Goal: Transaction & Acquisition: Purchase product/service

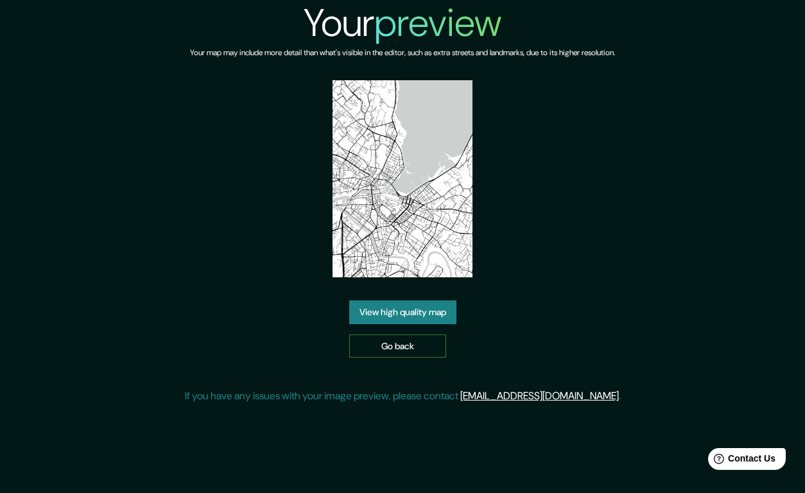
click at [389, 349] on link "Go back" at bounding box center [397, 347] width 97 height 24
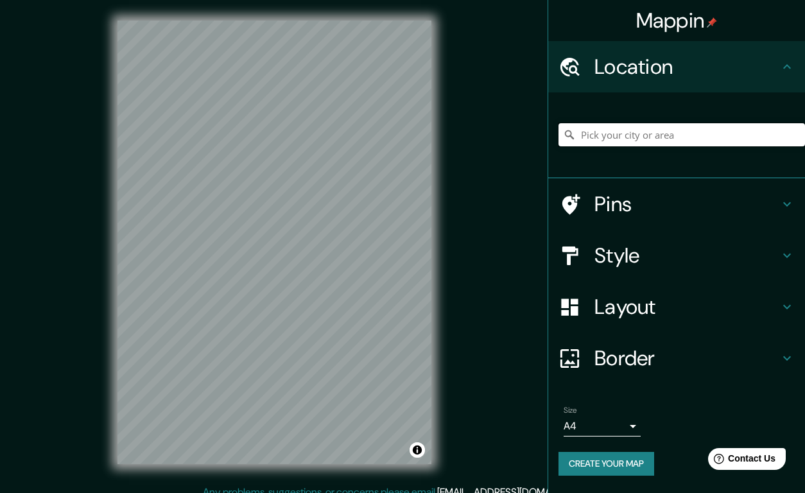
click at [604, 137] on input "Pick your city or area" at bounding box center [682, 134] width 247 height 23
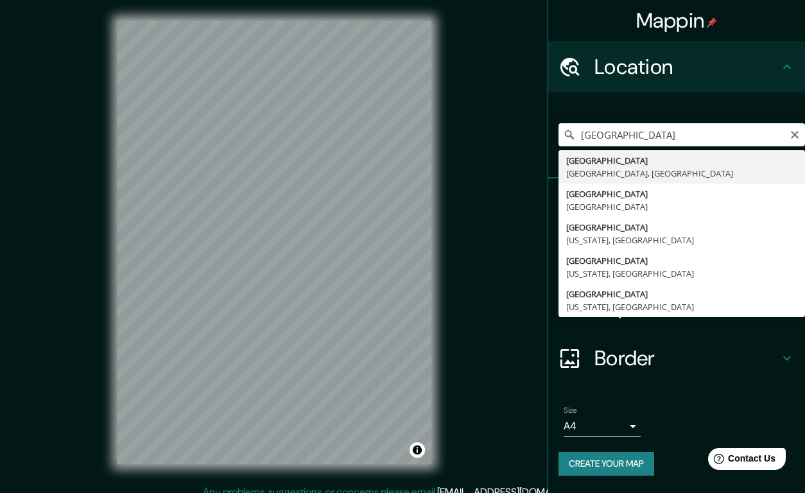
type input "[GEOGRAPHIC_DATA], [GEOGRAPHIC_DATA], [GEOGRAPHIC_DATA]"
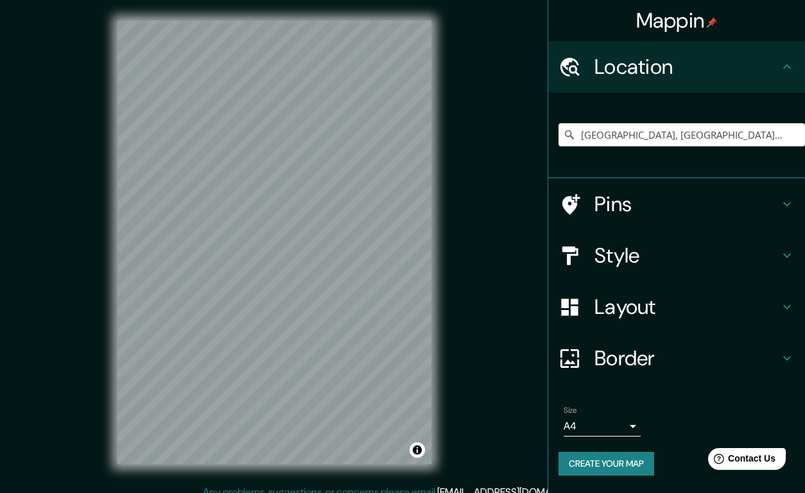
click at [577, 426] on body "Mappin Location [GEOGRAPHIC_DATA], [GEOGRAPHIC_DATA], [GEOGRAPHIC_DATA] Pins St…" at bounding box center [402, 246] width 805 height 493
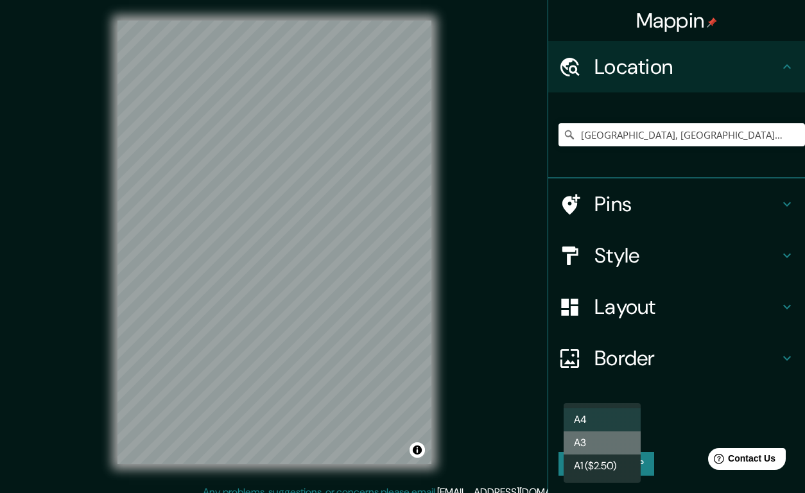
click at [582, 442] on li "A3" at bounding box center [602, 443] width 77 height 23
type input "a4"
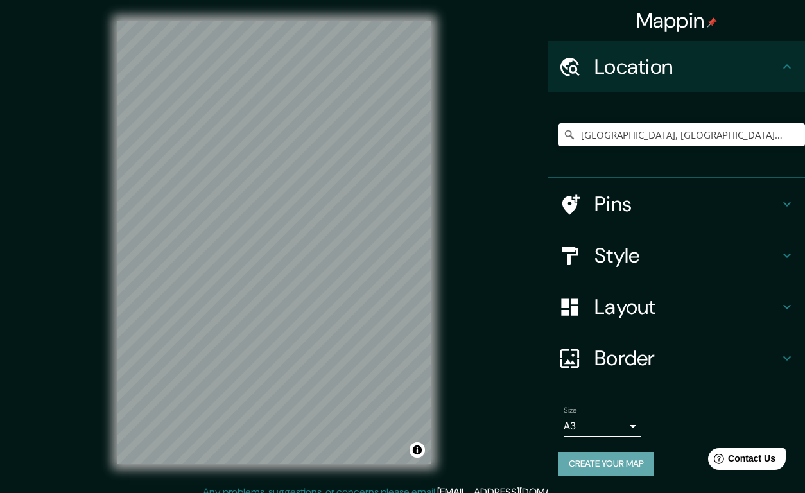
click at [596, 463] on button "Create your map" at bounding box center [607, 464] width 96 height 24
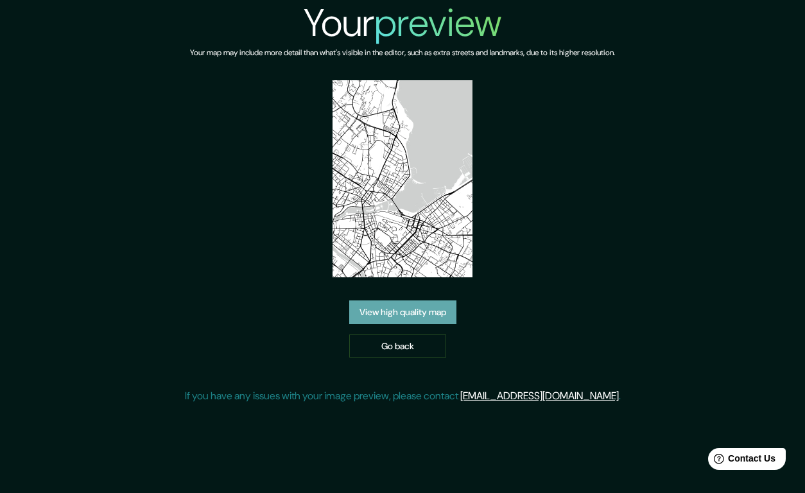
click at [390, 301] on link "View high quality map" at bounding box center [402, 313] width 107 height 24
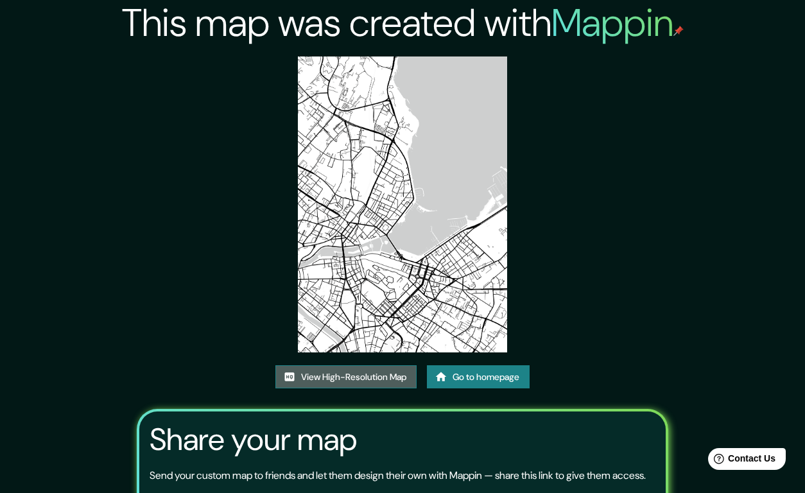
click at [342, 378] on link "View High-Resolution Map" at bounding box center [346, 377] width 141 height 24
